Goal: Communication & Community: Ask a question

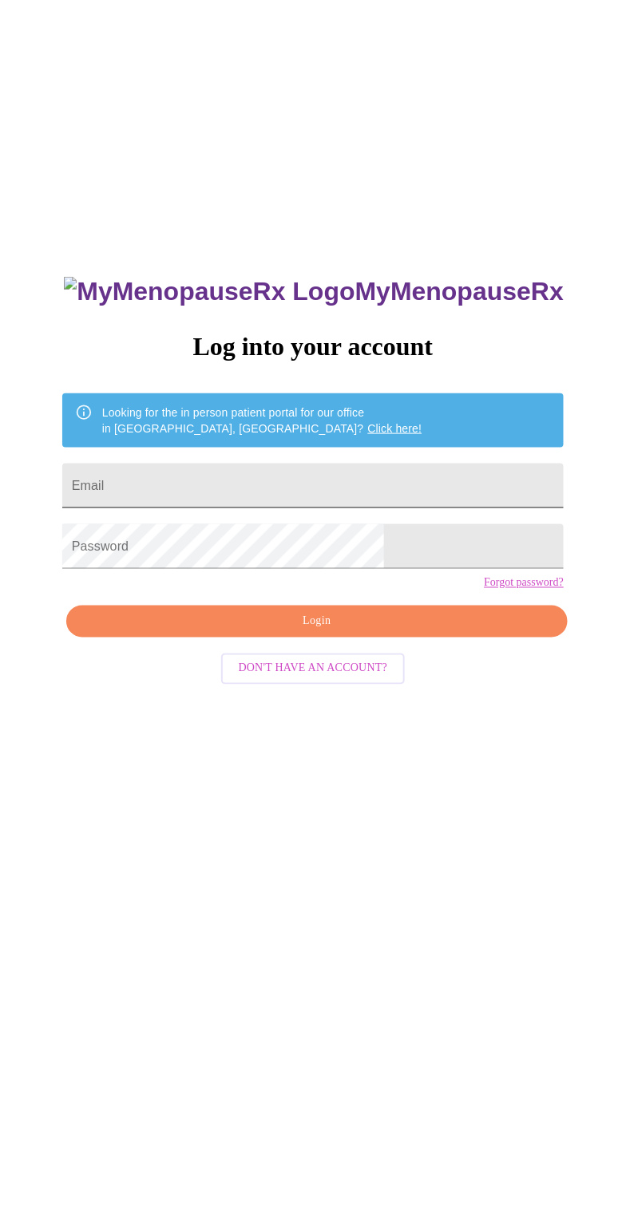
click at [231, 508] on input "Email" at bounding box center [312, 486] width 501 height 45
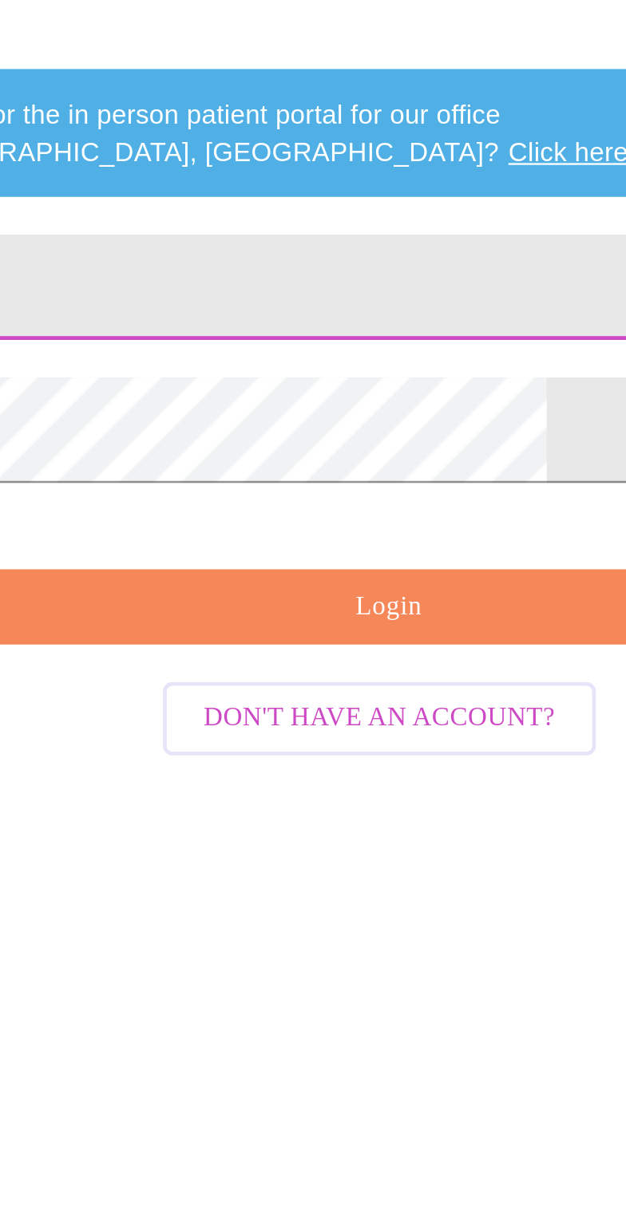
type input "[EMAIL_ADDRESS][DOMAIN_NAME]"
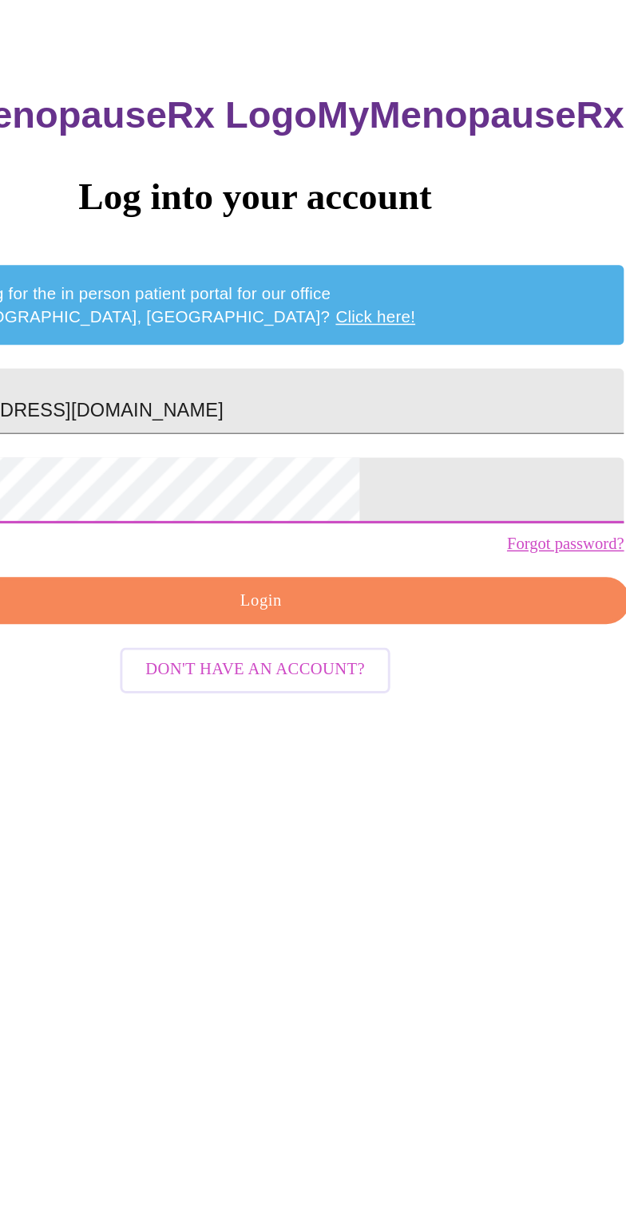
click at [337, 632] on span "Login" at bounding box center [317, 622] width 465 height 20
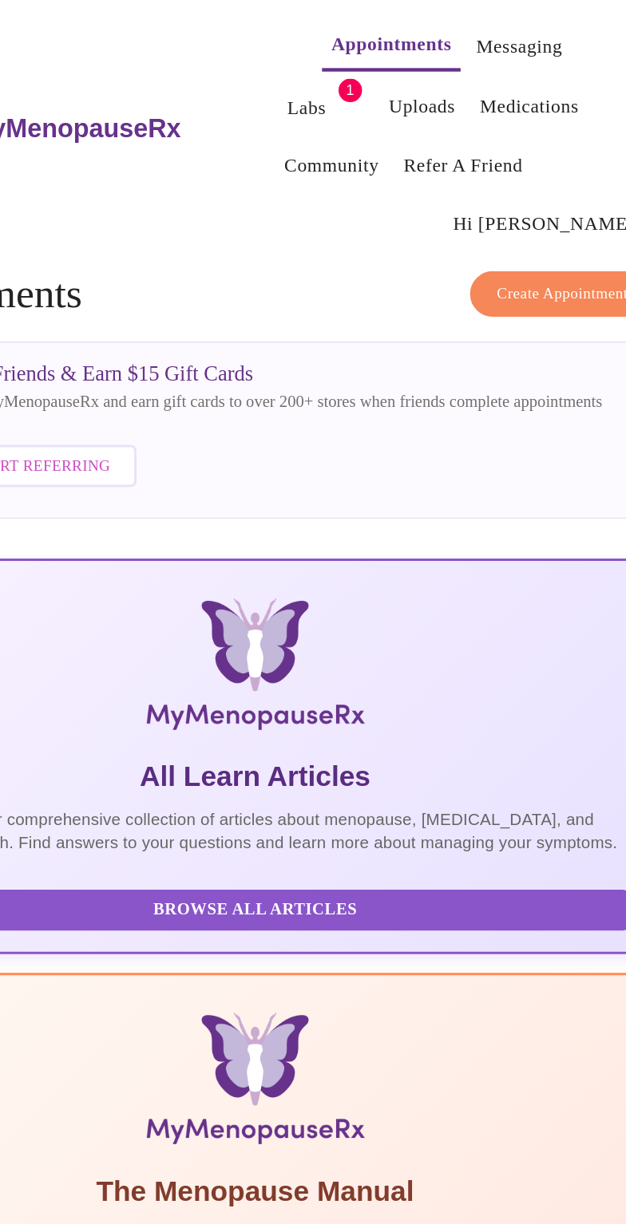
click at [463, 29] on link "Messaging" at bounding box center [492, 32] width 58 height 22
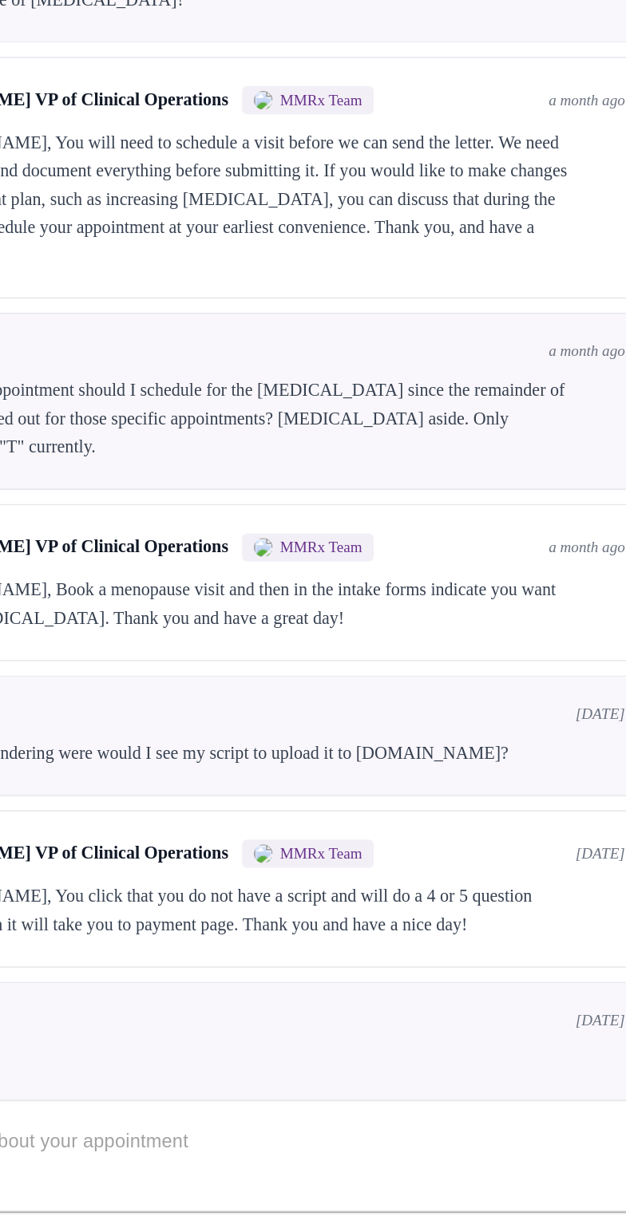
scroll to position [1307, 0]
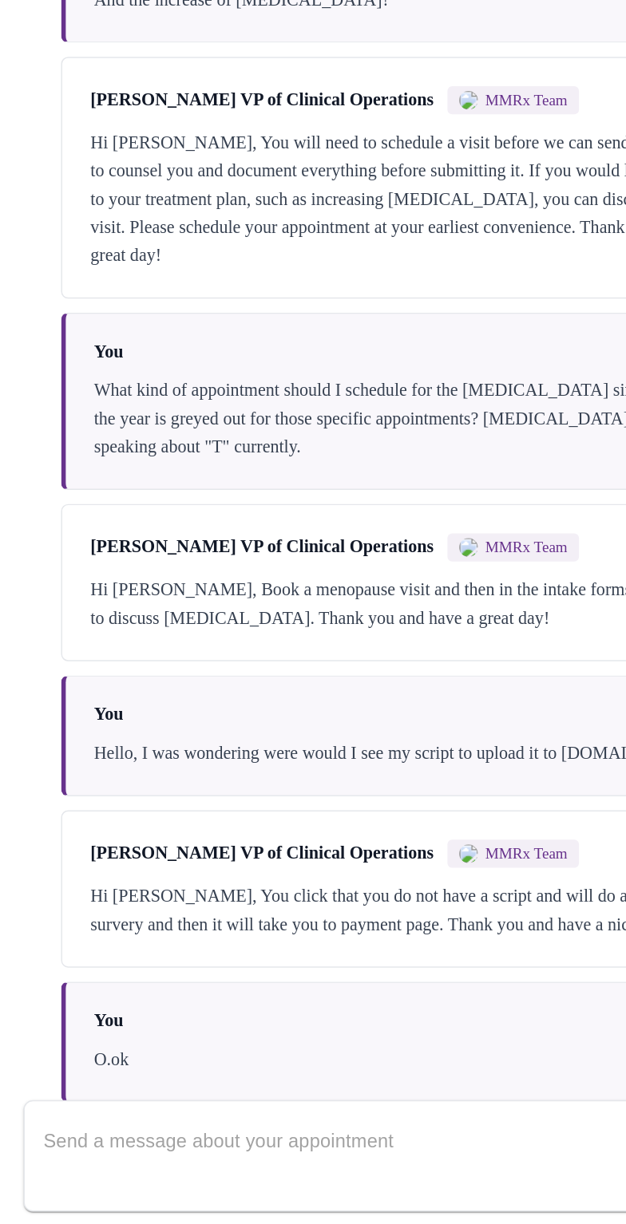
click at [99, 1153] on textarea "Send a message about your appointment" at bounding box center [304, 1178] width 549 height 51
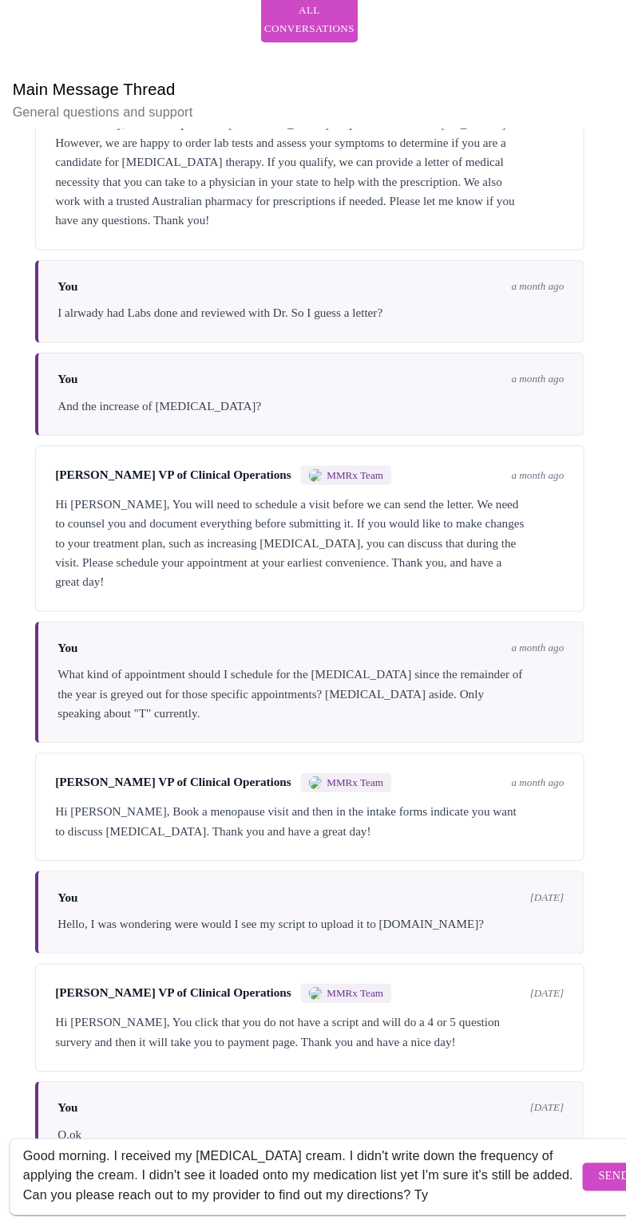
scroll to position [177, 0]
type textarea "Good morning. I received my [MEDICAL_DATA] cream. I didn't write down the frequ…"
click at [599, 1169] on span "Send" at bounding box center [614, 1179] width 30 height 20
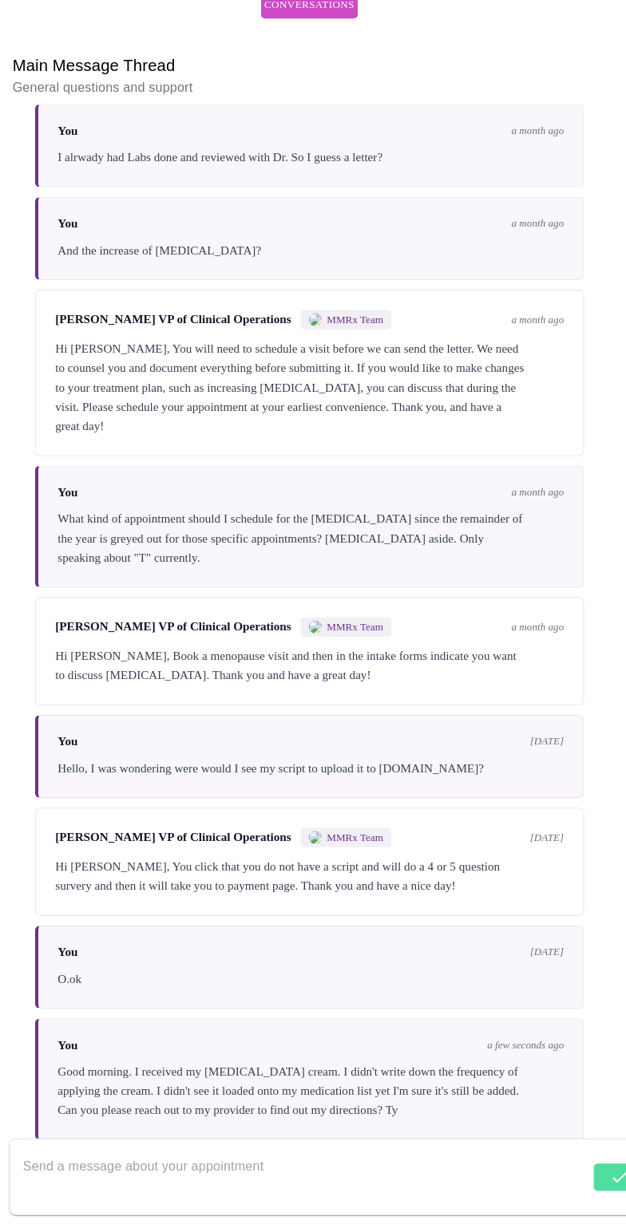
scroll to position [1441, 0]
